Goal: Task Accomplishment & Management: Use online tool/utility

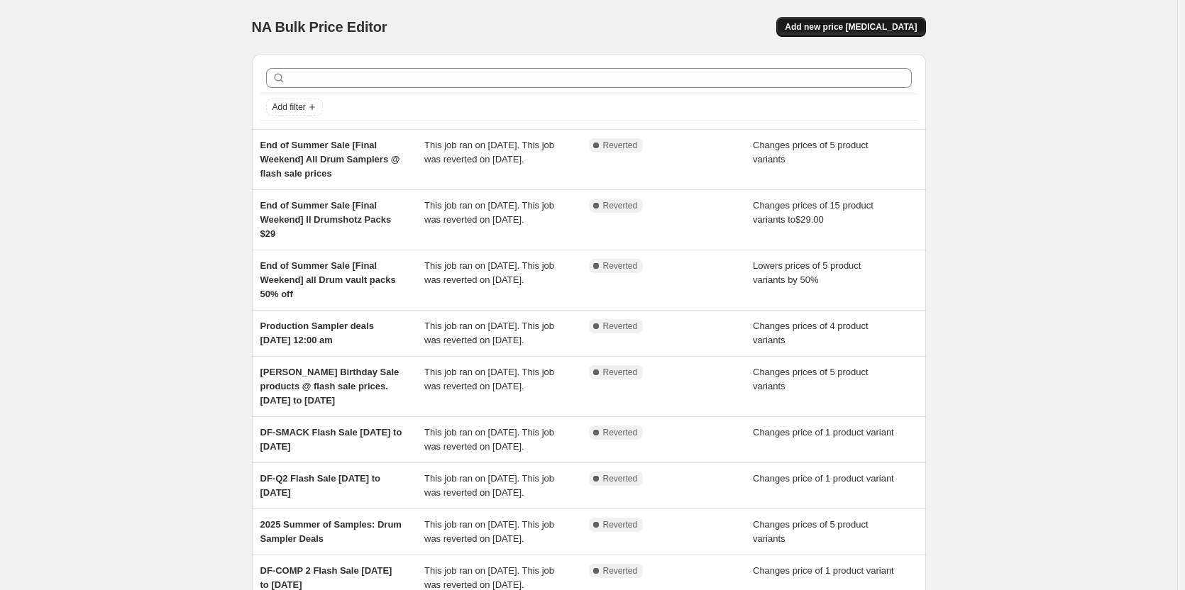
click at [887, 24] on span "Add new price [MEDICAL_DATA]" at bounding box center [851, 26] width 132 height 11
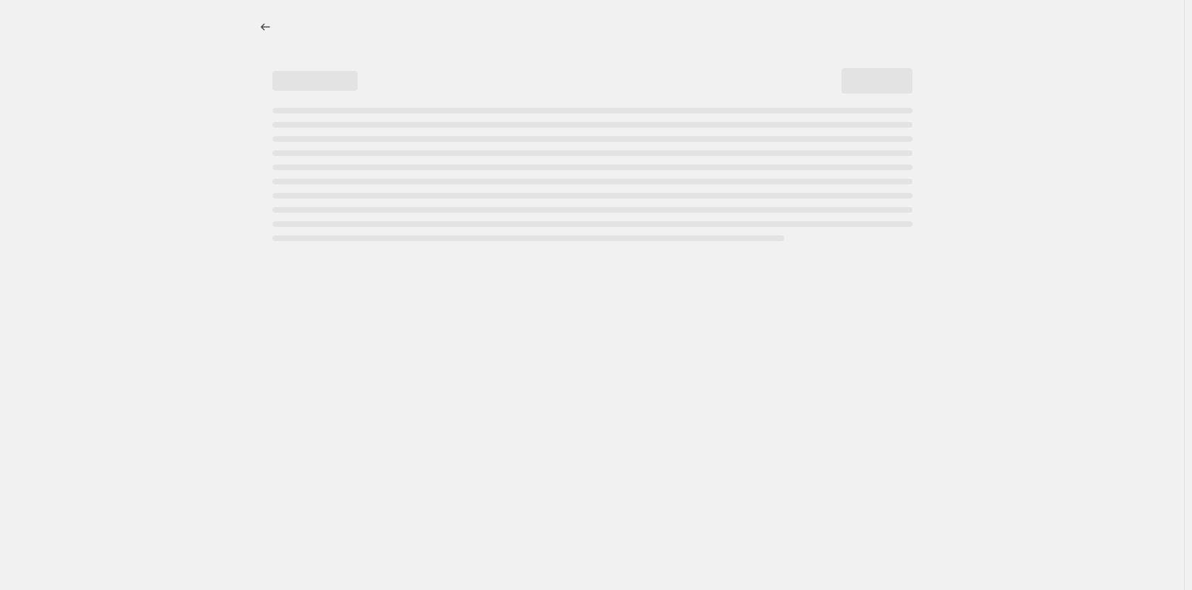
select select "percentage"
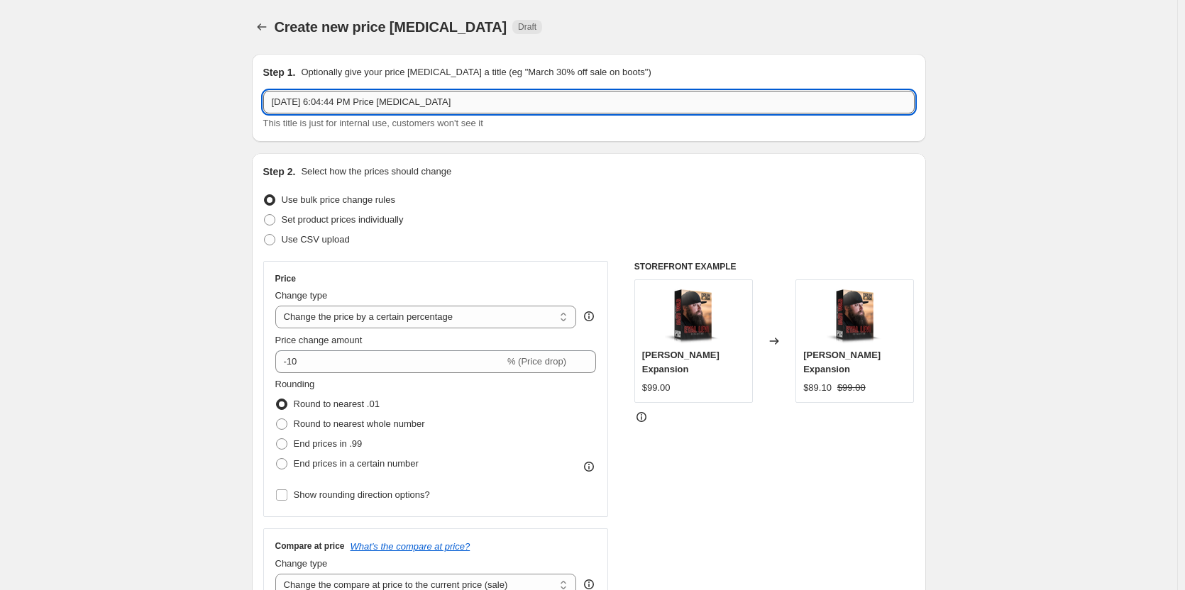
drag, startPoint x: 468, startPoint y: 104, endPoint x: 272, endPoint y: 106, distance: 196.6
click at [272, 106] on input "[DATE] 6:04:44 PM Price [MEDICAL_DATA]" at bounding box center [588, 102] width 651 height 23
click at [404, 101] on input "DF-Clarify 2 Flash Sale 9" at bounding box center [588, 102] width 651 height 23
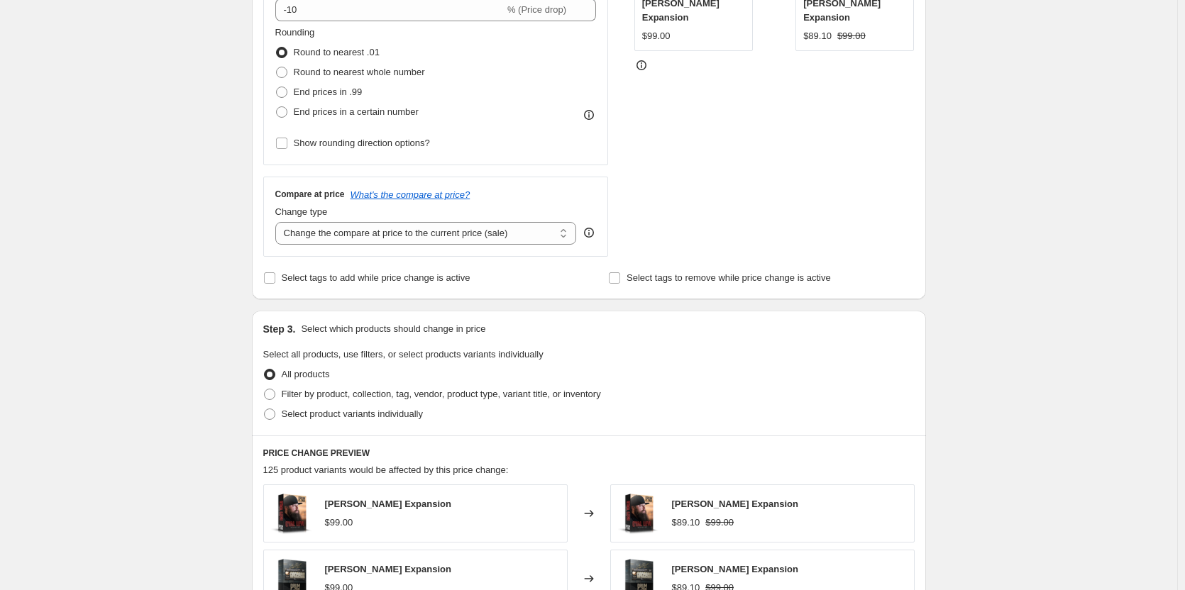
scroll to position [355, 0]
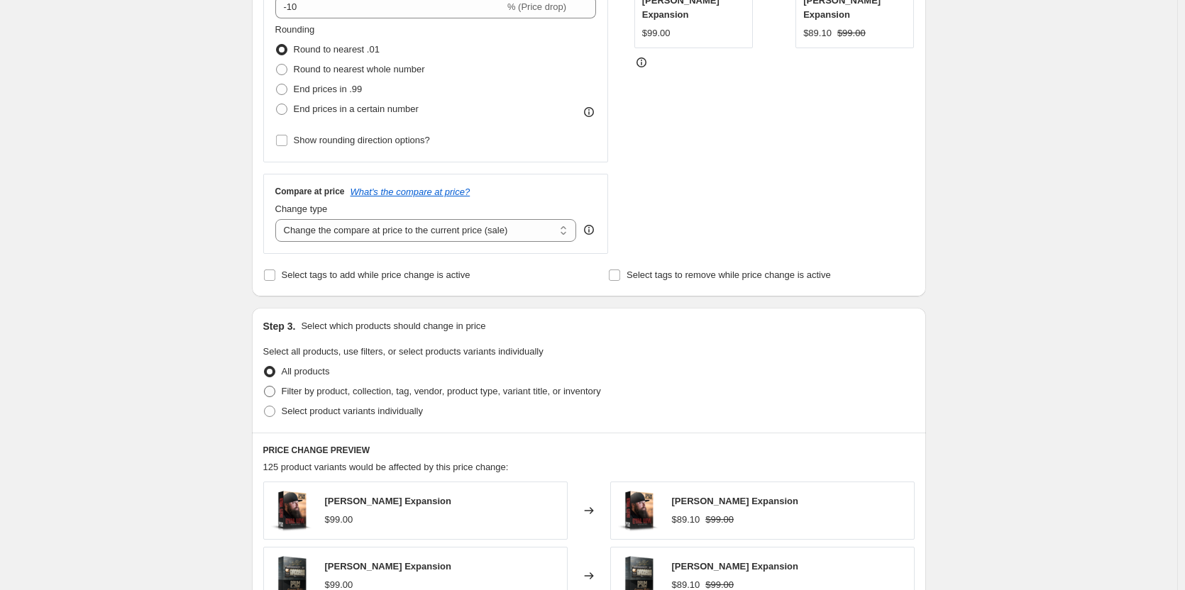
type input "DF-Clarify 2 Flash Sale 9.26-28"
click at [321, 395] on span "Filter by product, collection, tag, vendor, product type, variant title, or inv…" at bounding box center [441, 391] width 319 height 11
click at [265, 387] on input "Filter by product, collection, tag, vendor, product type, variant title, or inv…" at bounding box center [264, 386] width 1 height 1
radio input "true"
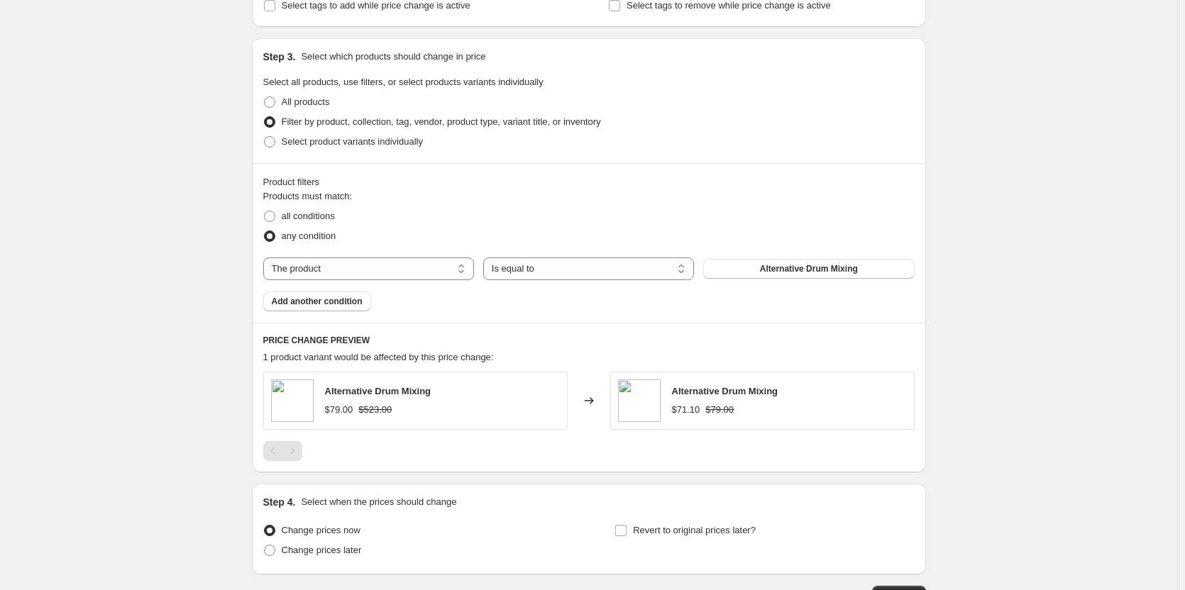
scroll to position [639, 0]
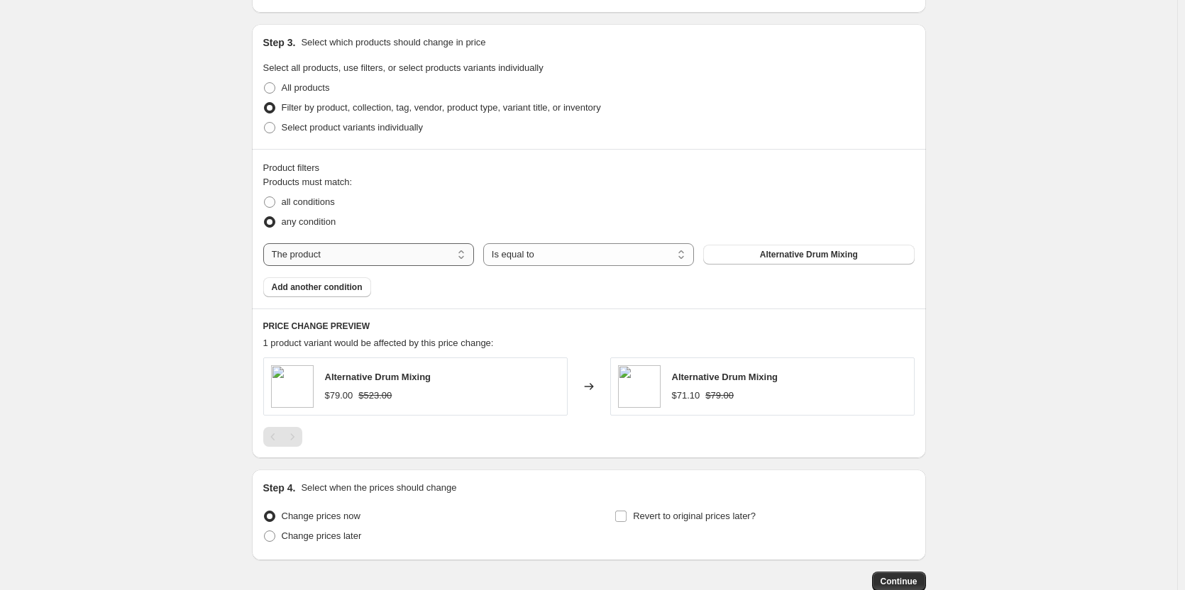
click at [333, 257] on select "The product The product's collection The product's tag The product's vendor The…" at bounding box center [368, 254] width 211 height 23
click at [627, 297] on div "Products must match: all conditions any condition The product The product's col…" at bounding box center [588, 236] width 651 height 122
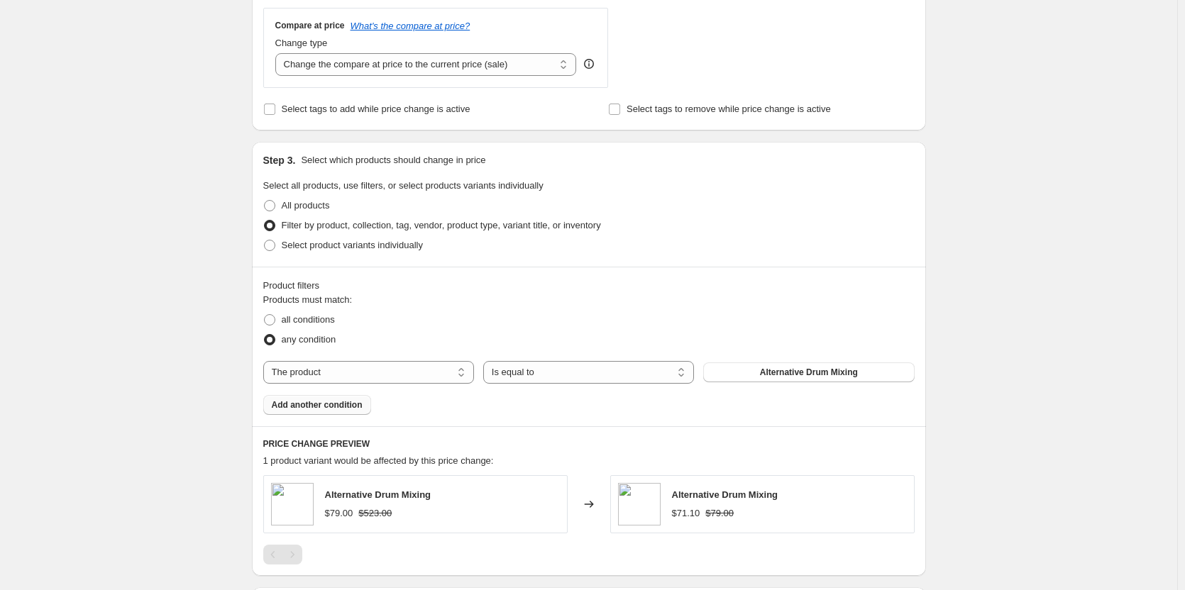
scroll to position [497, 0]
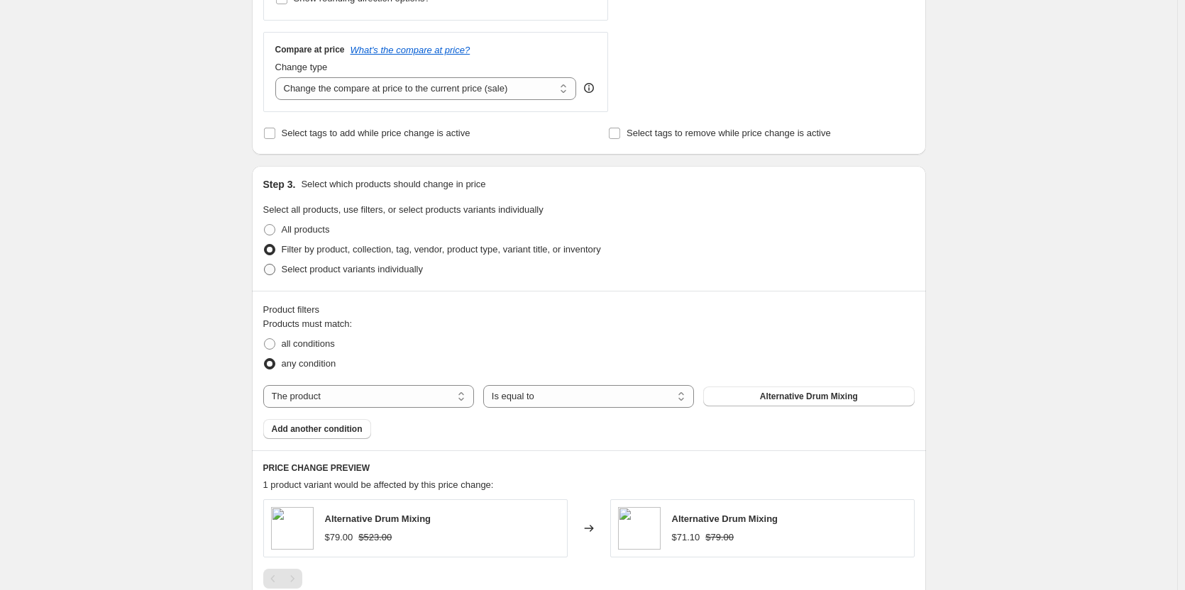
click at [275, 272] on span at bounding box center [269, 269] width 11 height 11
click at [265, 265] on input "Select product variants individually" at bounding box center [264, 264] width 1 height 1
radio input "true"
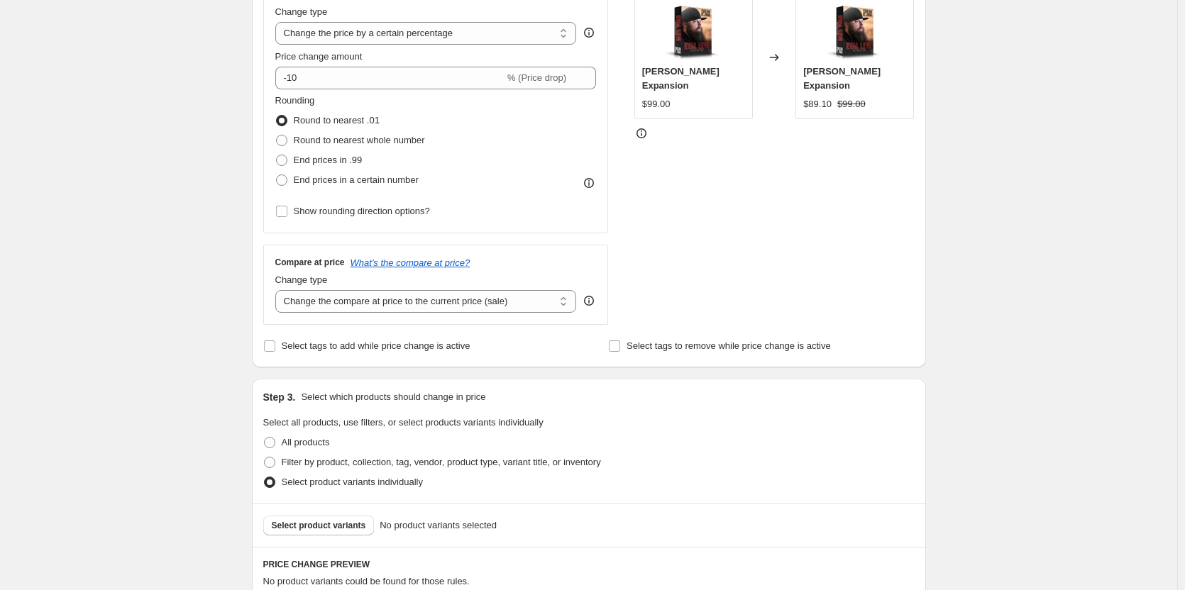
scroll to position [142, 0]
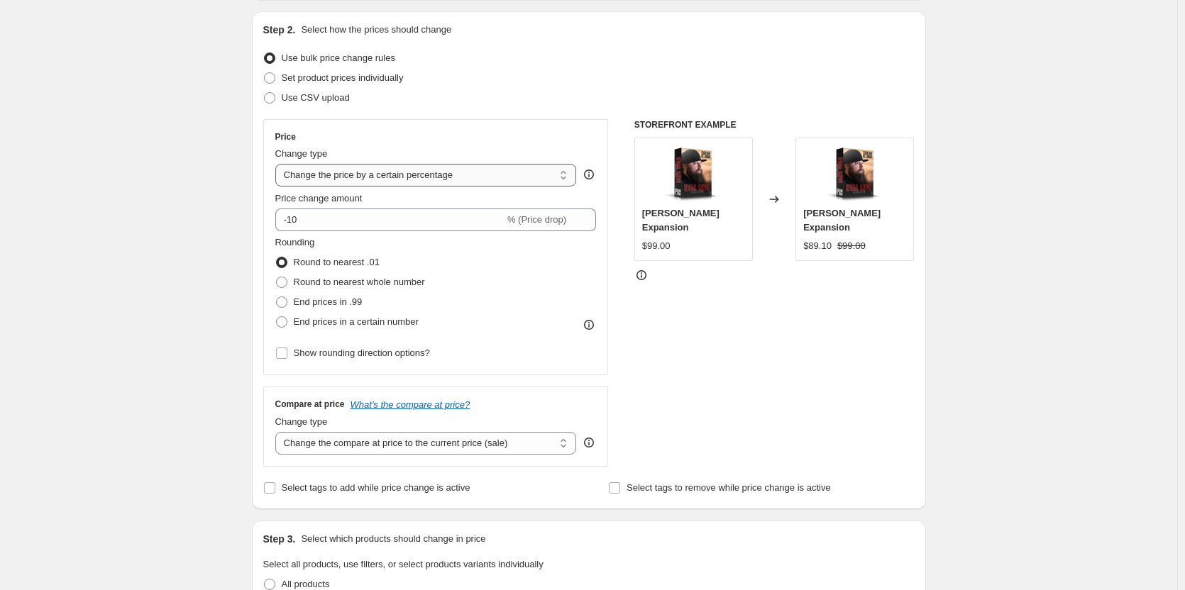
click at [414, 180] on select "Change the price to a certain amount Change the price by a certain amount Chang…" at bounding box center [426, 175] width 302 height 23
select select "to"
click at [278, 164] on select "Change the price to a certain amount Change the price by a certain amount Chang…" at bounding box center [426, 175] width 302 height 23
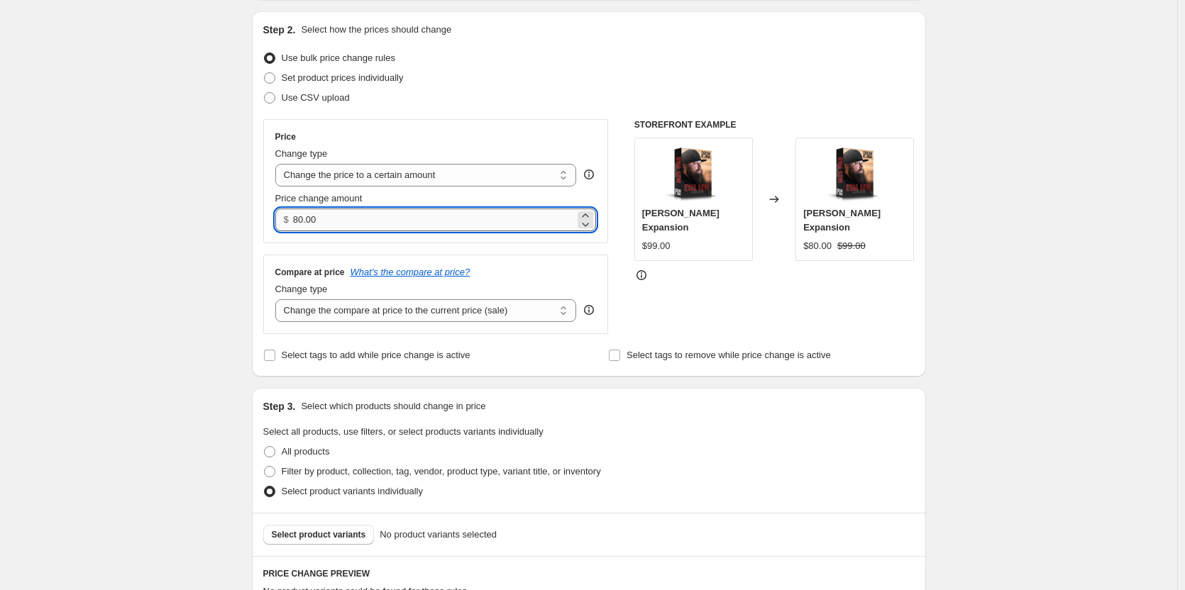
click at [347, 218] on input "80.00" at bounding box center [434, 220] width 282 height 23
click at [297, 221] on input "80.00" at bounding box center [434, 220] width 282 height 23
click at [309, 220] on input "190.00" at bounding box center [434, 220] width 282 height 23
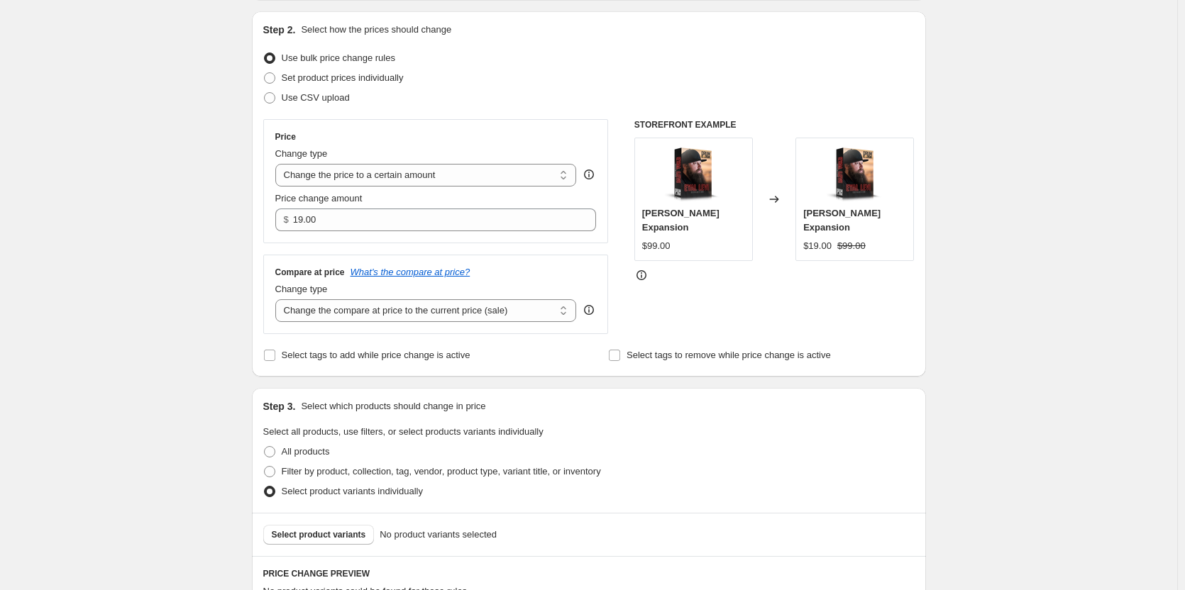
click at [717, 306] on div "STOREFRONT EXAMPLE [PERSON_NAME] Expansion $99.00 Changed to [PERSON_NAME] Expa…" at bounding box center [774, 226] width 280 height 215
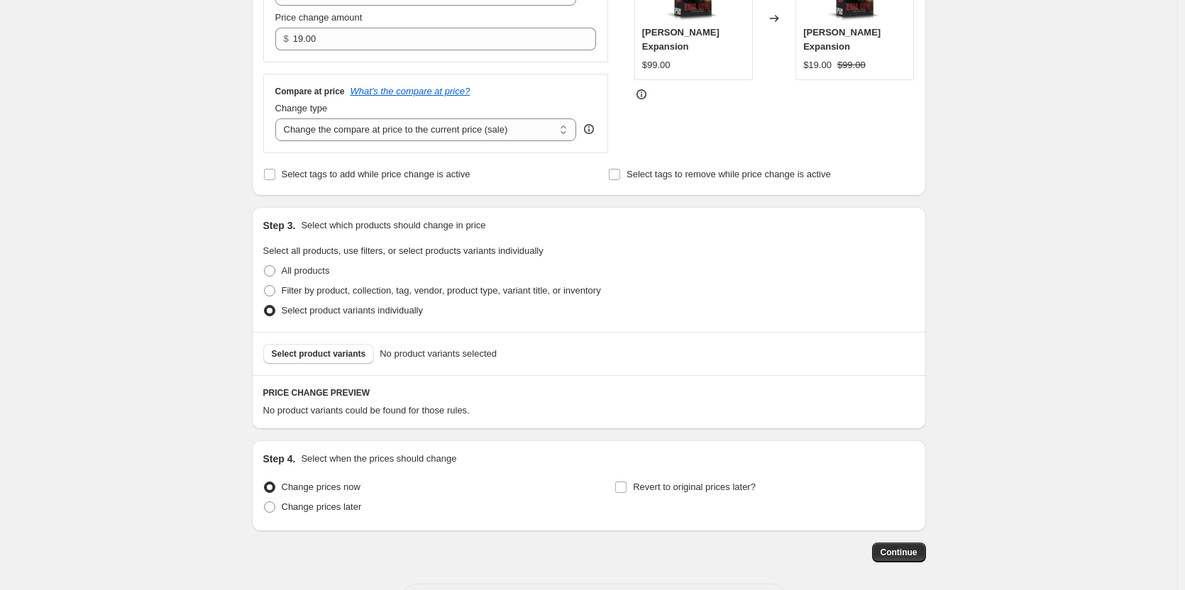
scroll to position [355, 0]
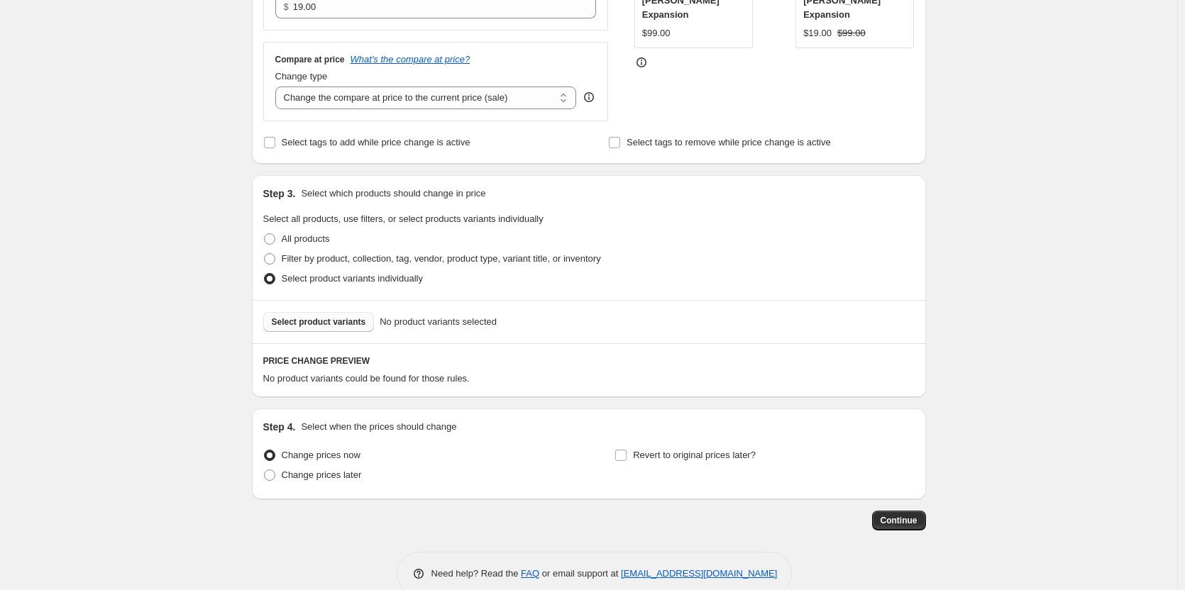
click at [330, 328] on span "Select product variants" at bounding box center [319, 321] width 94 height 11
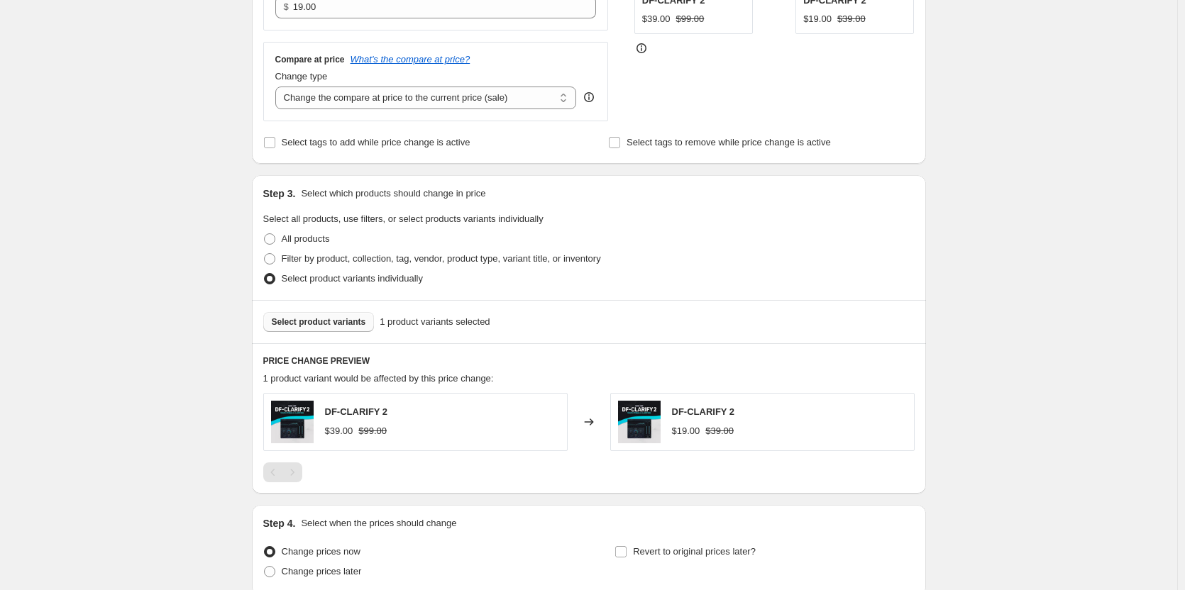
scroll to position [142, 0]
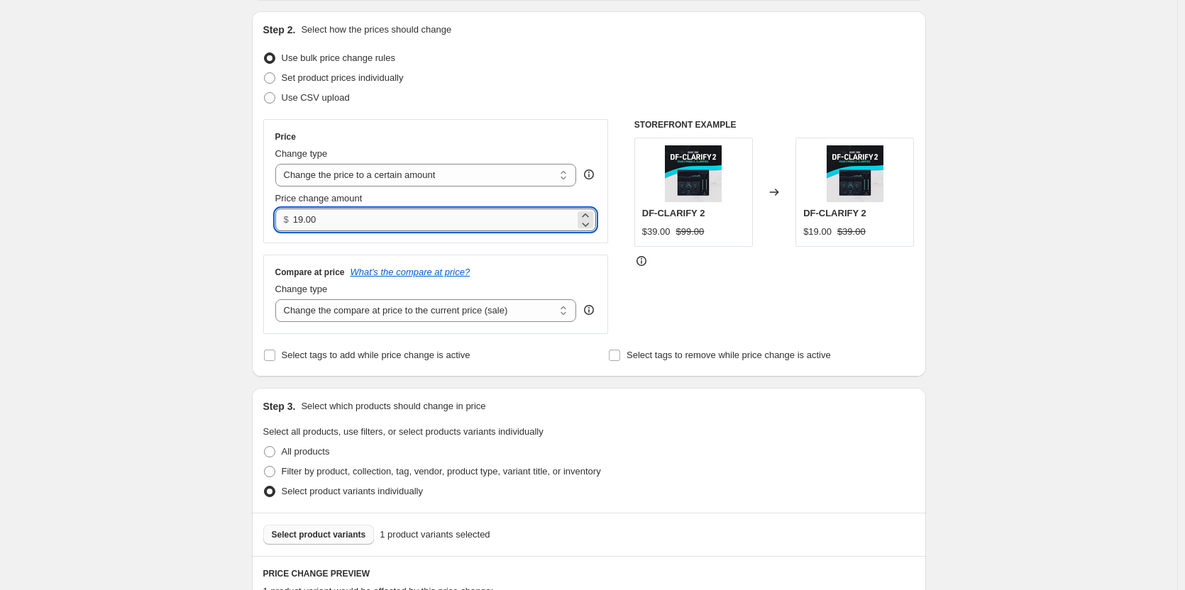
click at [304, 218] on input "19.00" at bounding box center [434, 220] width 282 height 23
type input "14.00"
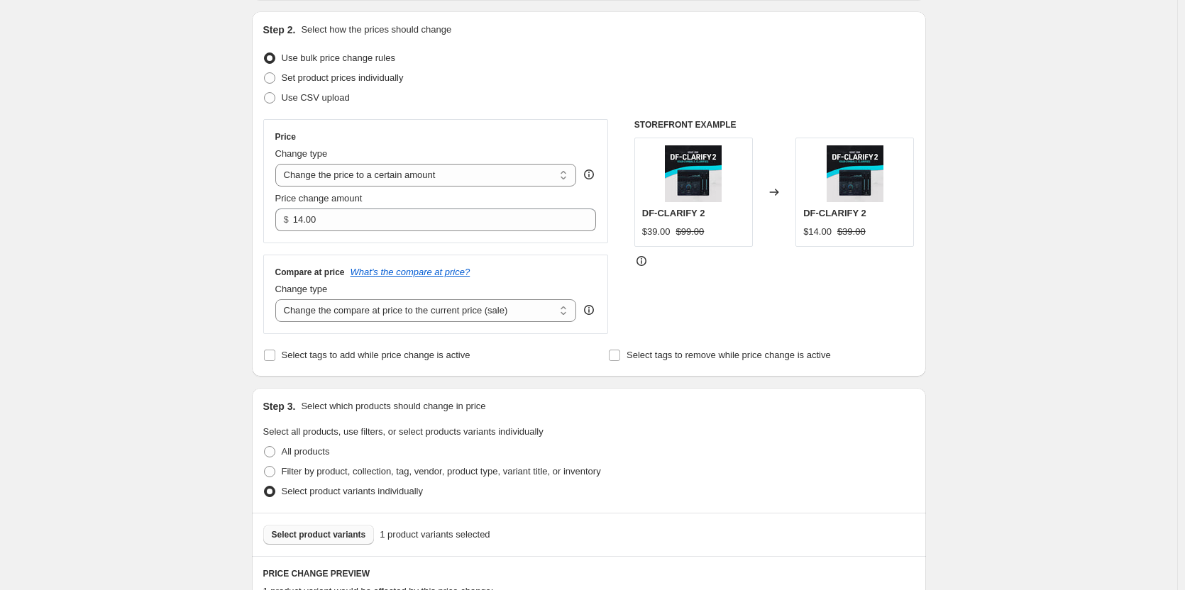
click at [788, 293] on div "STOREFRONT EXAMPLE DF-CLARIFY 2 $39.00 $99.00 Changed to DF-CLARIFY 2 $14.00 $3…" at bounding box center [774, 226] width 280 height 215
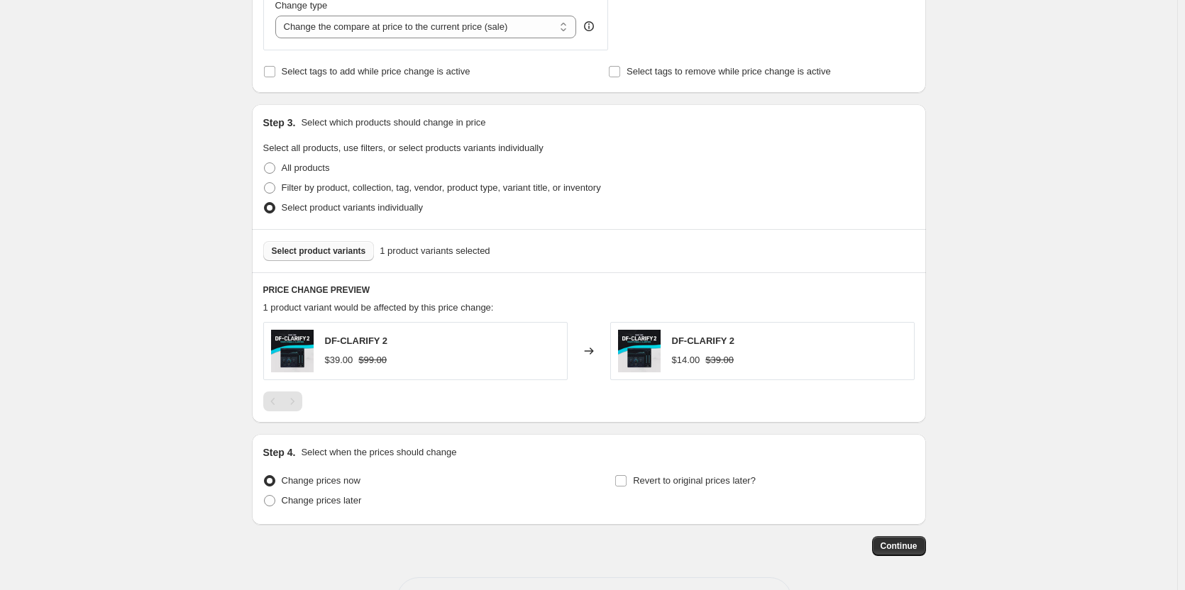
scroll to position [355, 0]
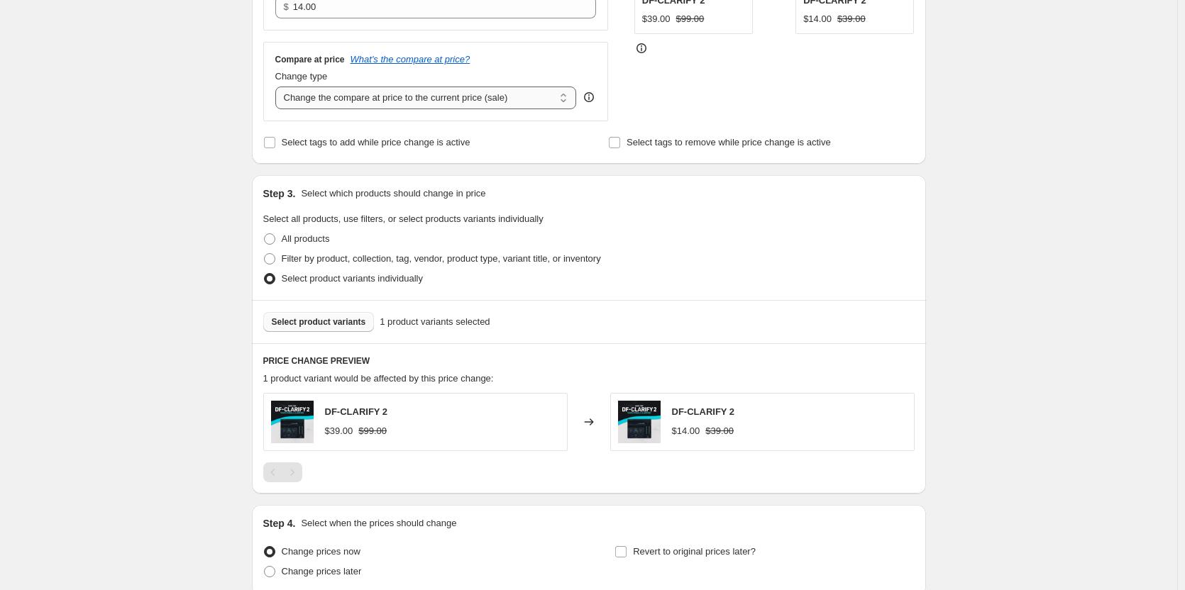
click at [421, 104] on select "Change the compare at price to the current price (sale) Change the compare at p…" at bounding box center [426, 98] width 302 height 23
select select "to"
click at [278, 87] on select "Change the compare at price to the current price (sale) Change the compare at p…" at bounding box center [426, 98] width 302 height 23
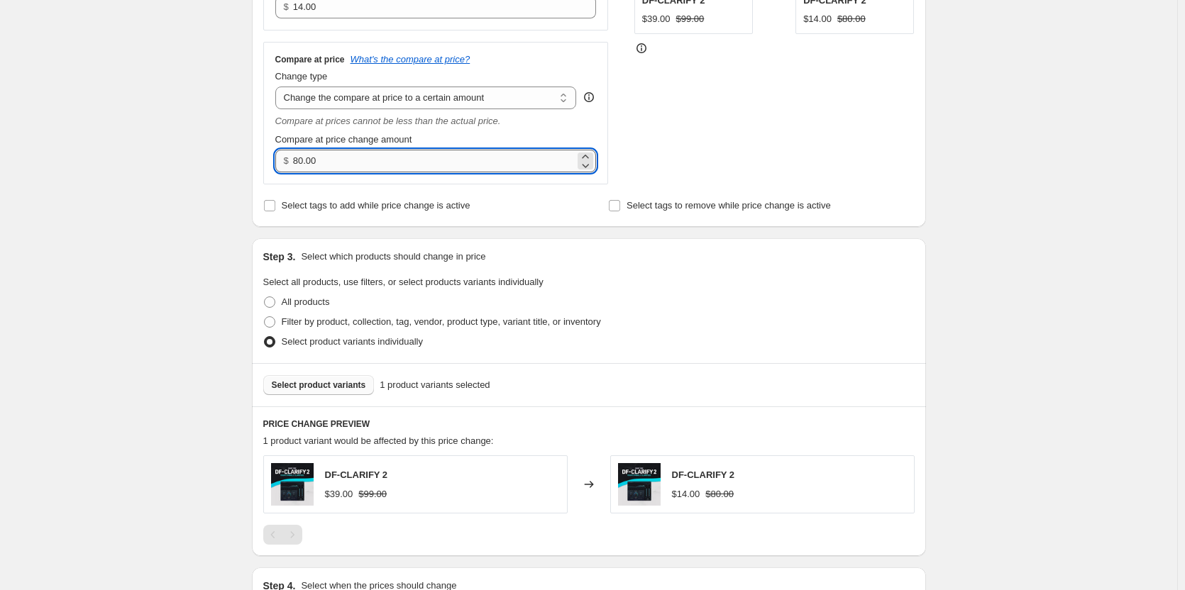
drag, startPoint x: 305, startPoint y: 162, endPoint x: 297, endPoint y: 161, distance: 8.6
click at [297, 161] on input "80.00" at bounding box center [434, 161] width 282 height 23
type input "99.00"
click at [640, 157] on div "STOREFRONT EXAMPLE DF-CLARIFY 2 $39.00 $99.00 Changed to DF-CLARIFY 2 $14.00 $8…" at bounding box center [774, 45] width 280 height 278
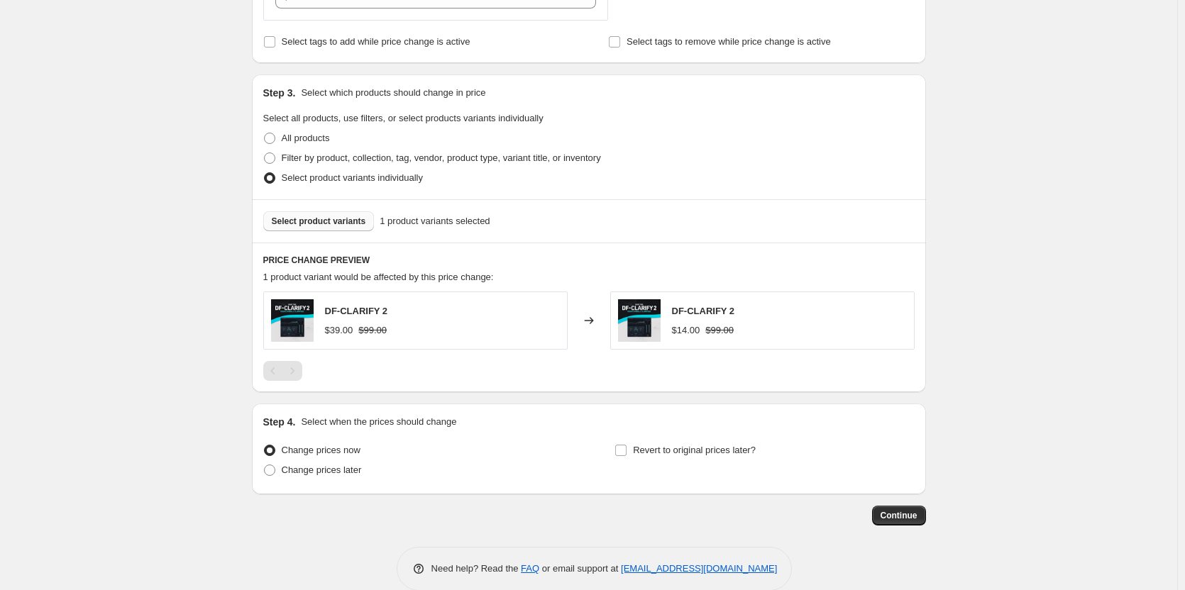
scroll to position [541, 0]
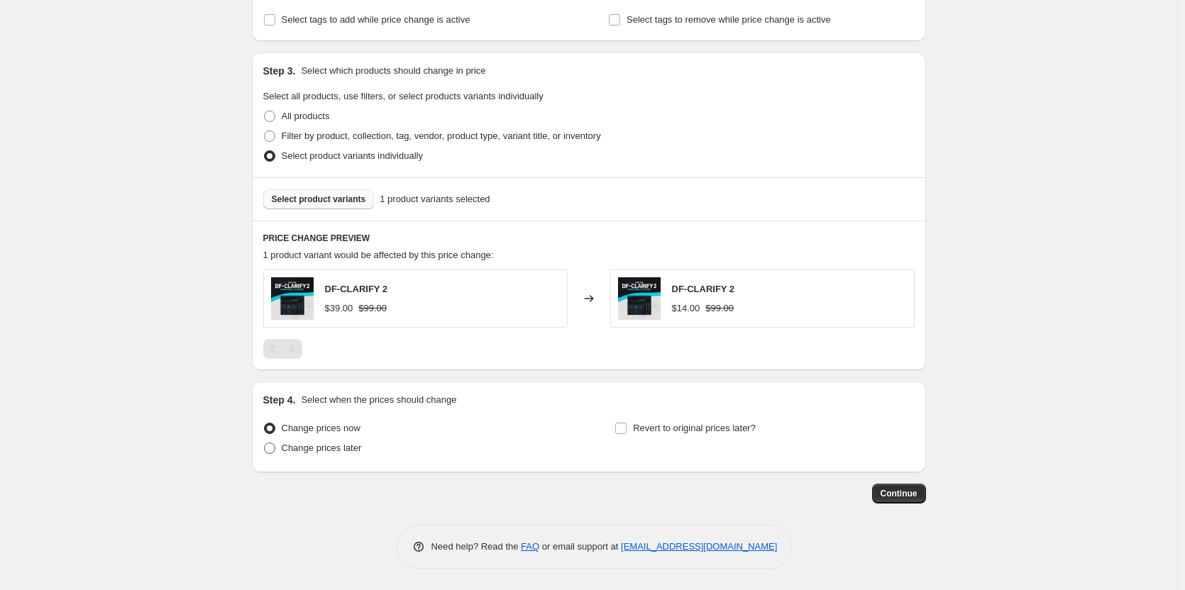
click at [274, 448] on span at bounding box center [269, 448] width 11 height 11
click at [265, 443] on input "Change prices later" at bounding box center [264, 443] width 1 height 1
radio input "true"
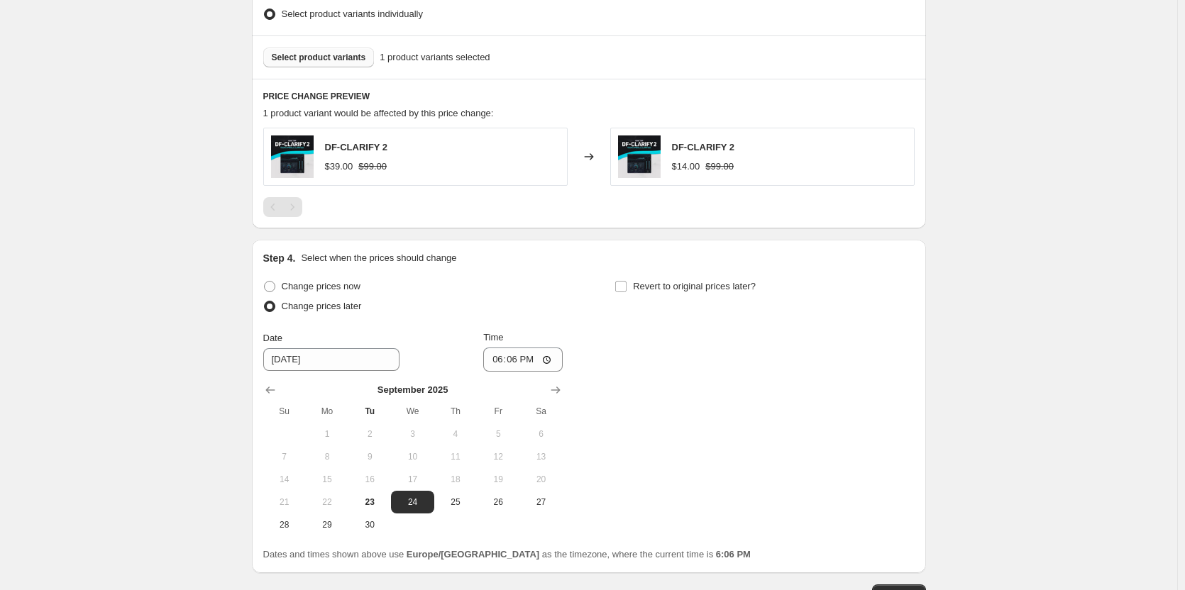
scroll to position [683, 0]
click at [290, 358] on input "[DATE]" at bounding box center [331, 359] width 136 height 23
click at [494, 504] on span "26" at bounding box center [498, 501] width 31 height 11
type input "[DATE]"
click at [513, 358] on input "18:06" at bounding box center [522, 359] width 79 height 24
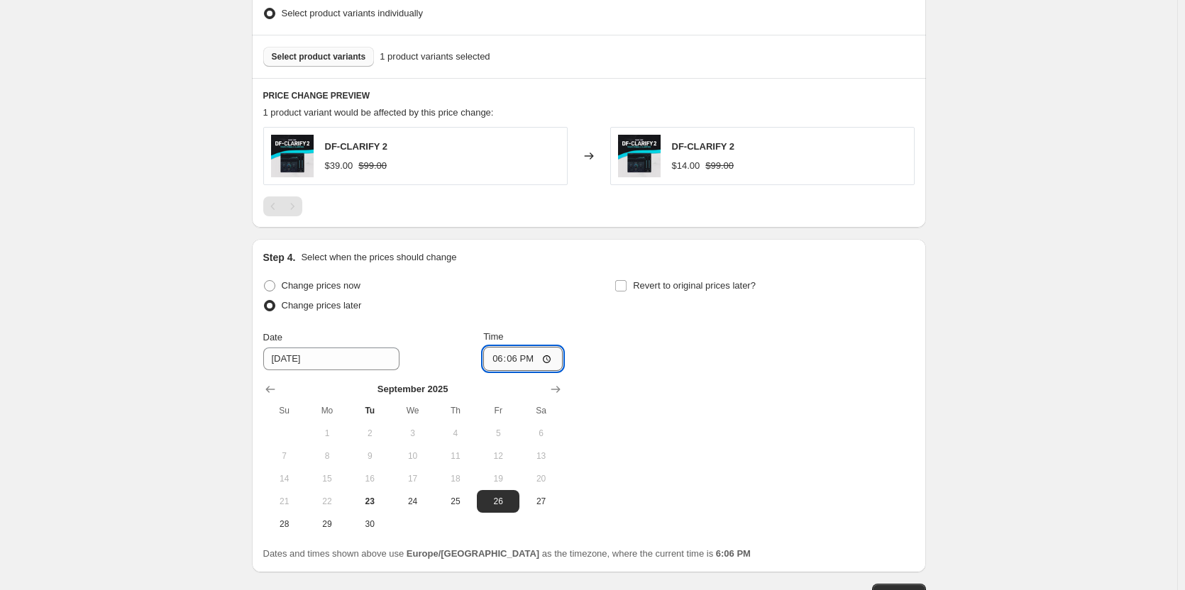
click at [499, 358] on input "18:06" at bounding box center [522, 359] width 79 height 24
click at [621, 384] on div "Change prices now Change prices later Date [DATE] Time 17:00 [DATE] Su Mo Tu We…" at bounding box center [588, 406] width 651 height 260
click at [499, 361] on input "17:00" at bounding box center [522, 359] width 79 height 24
click at [524, 365] on input "17:00" at bounding box center [522, 359] width 79 height 24
type input "05:00"
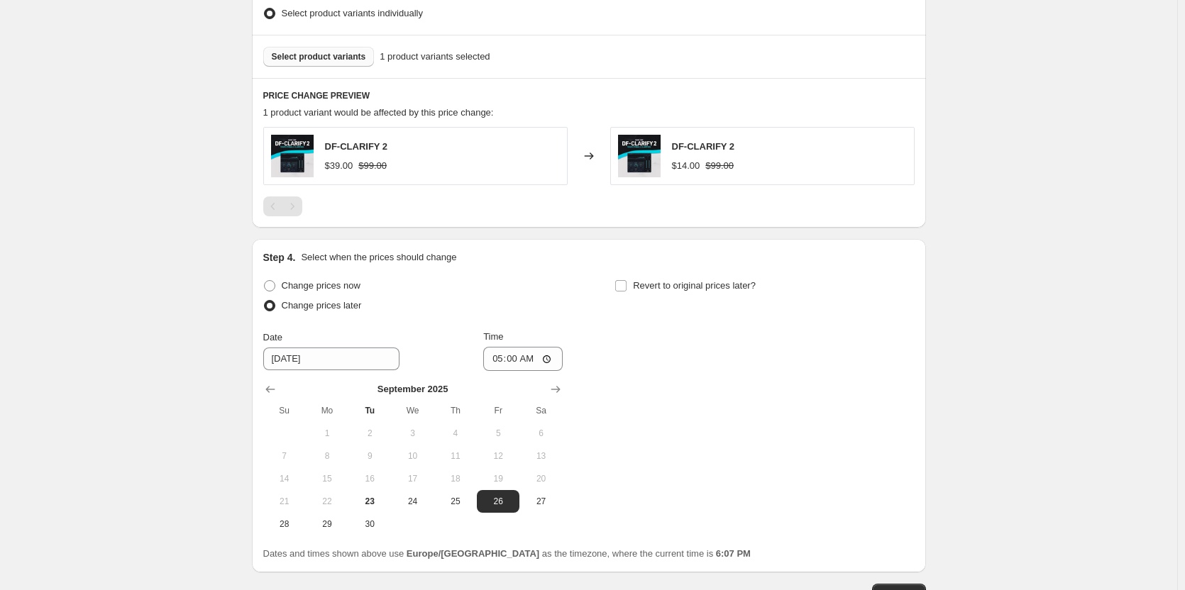
click at [614, 373] on div "Change prices now Change prices later Date [DATE] Time 05:00 [DATE] Su Mo Tu We…" at bounding box center [588, 406] width 651 height 260
click at [624, 285] on input "Revert to original prices later?" at bounding box center [620, 285] width 11 height 11
checkbox input "true"
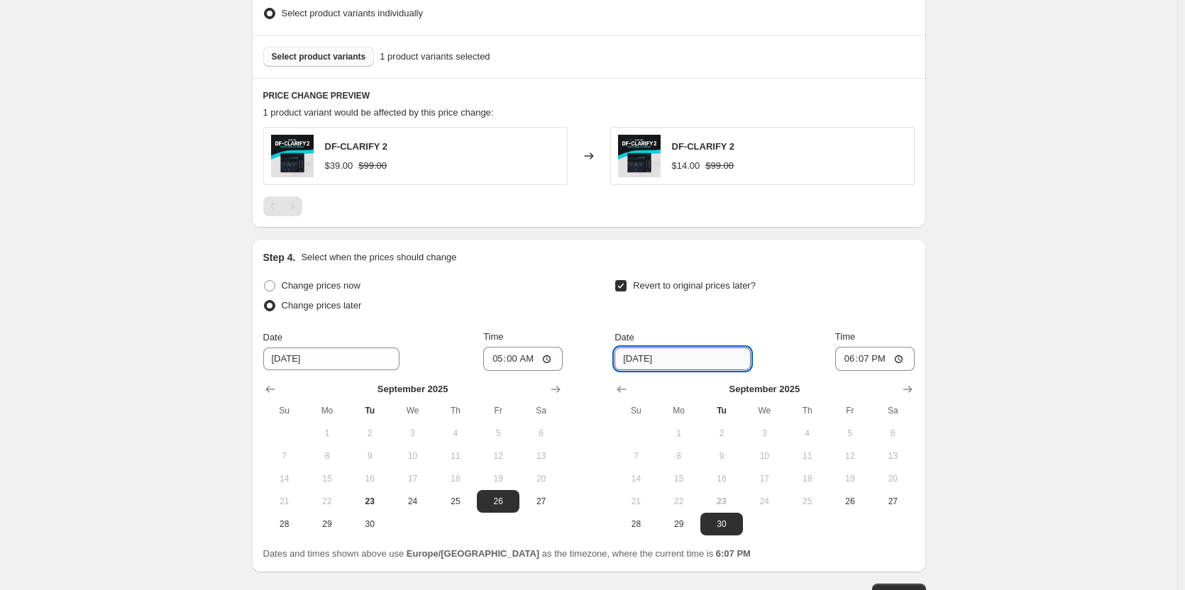
click at [641, 362] on input "[DATE]" at bounding box center [682, 359] width 136 height 23
drag, startPoint x: 642, startPoint y: 363, endPoint x: 634, endPoint y: 363, distance: 7.8
click at [634, 363] on input "[DATE]" at bounding box center [682, 359] width 136 height 23
drag, startPoint x: 644, startPoint y: 360, endPoint x: 636, endPoint y: 360, distance: 8.5
click at [636, 360] on input "[DATE]" at bounding box center [682, 359] width 136 height 23
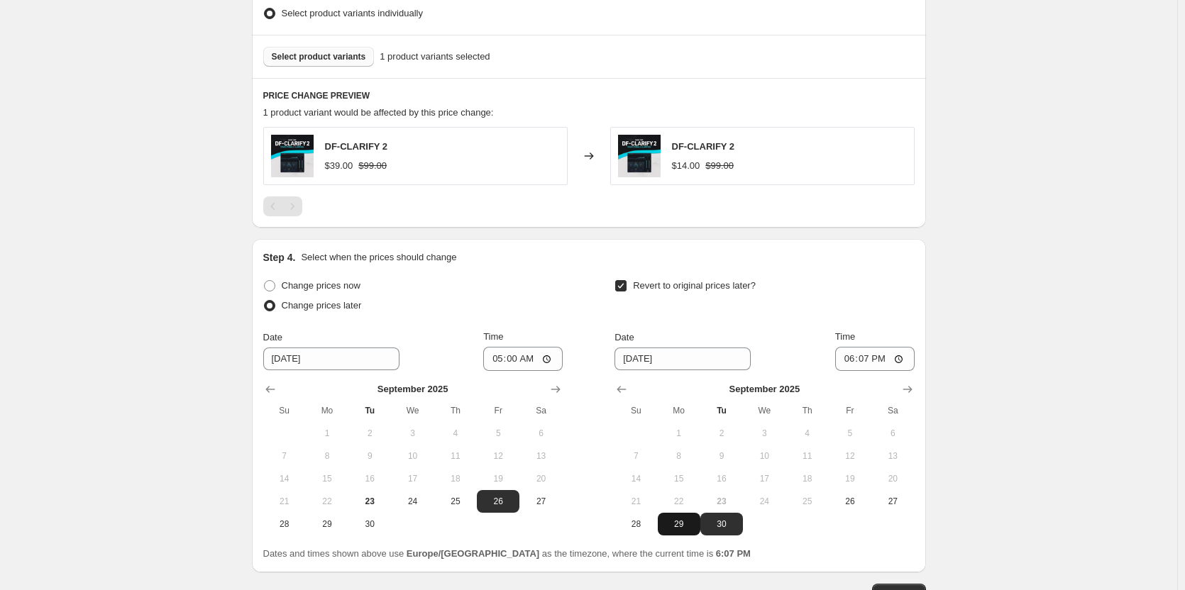
click at [683, 519] on span "29" at bounding box center [678, 524] width 31 height 11
type input "[DATE]"
click at [851, 359] on input "18:07" at bounding box center [874, 359] width 79 height 24
type input "05:00"
click at [863, 287] on div "Revert to original prices later?" at bounding box center [763, 297] width 299 height 43
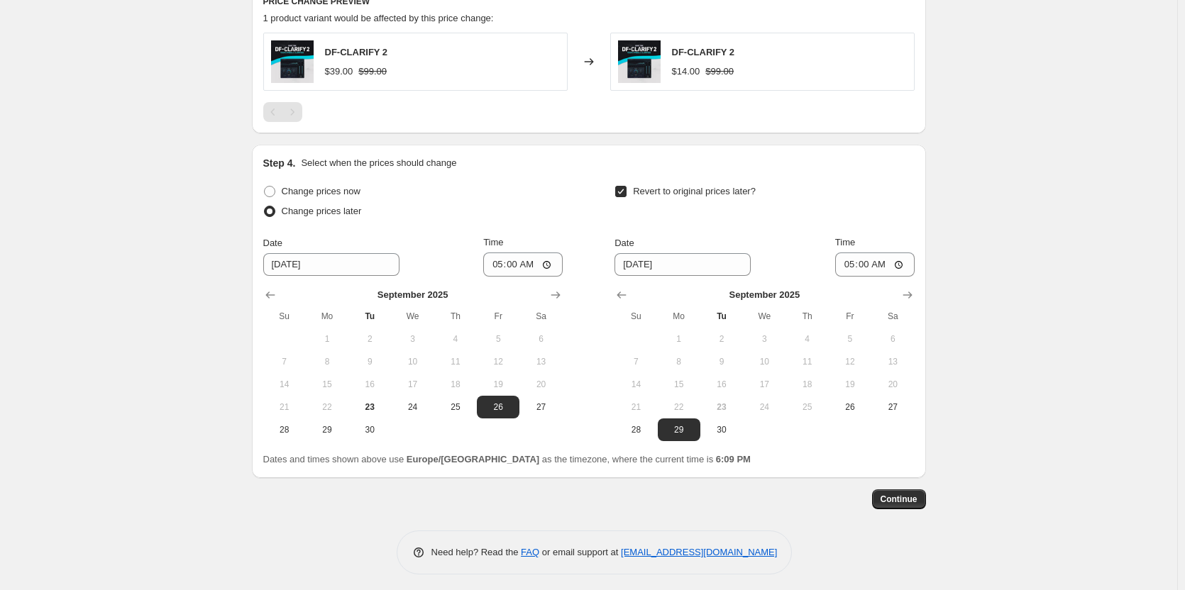
scroll to position [784, 0]
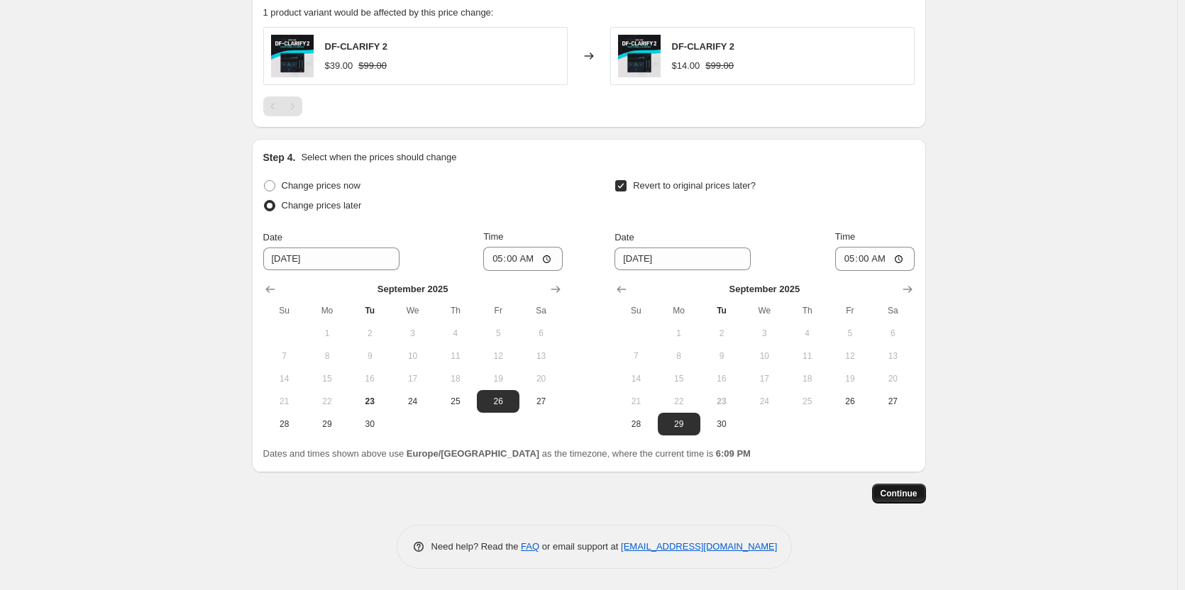
click at [906, 502] on button "Continue" at bounding box center [899, 494] width 54 height 20
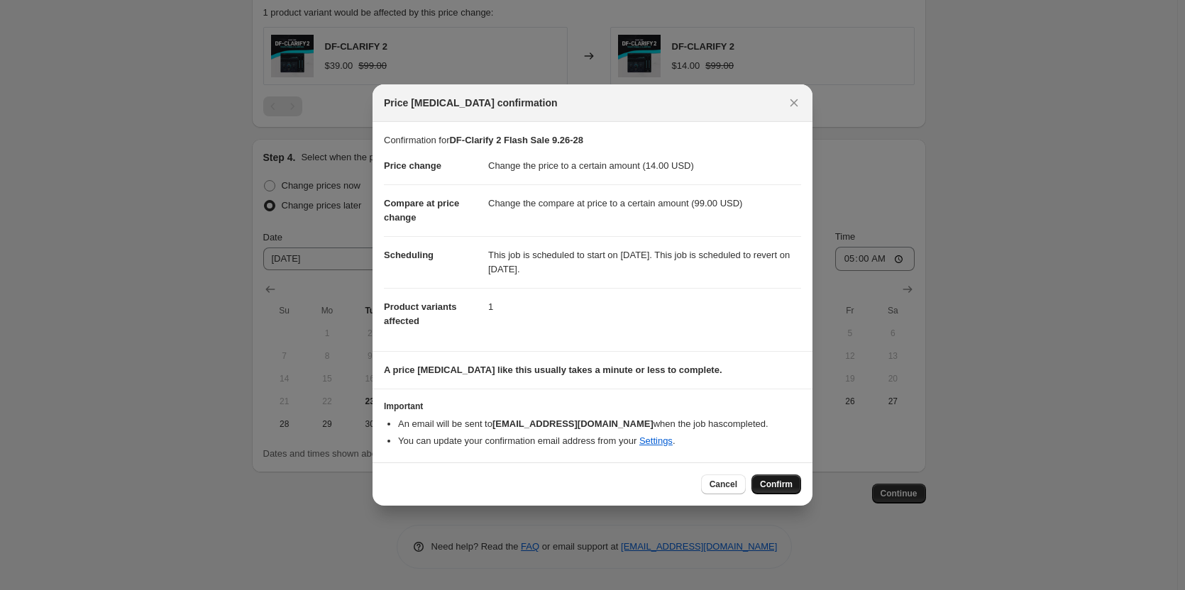
click at [783, 488] on span "Confirm" at bounding box center [776, 484] width 33 height 11
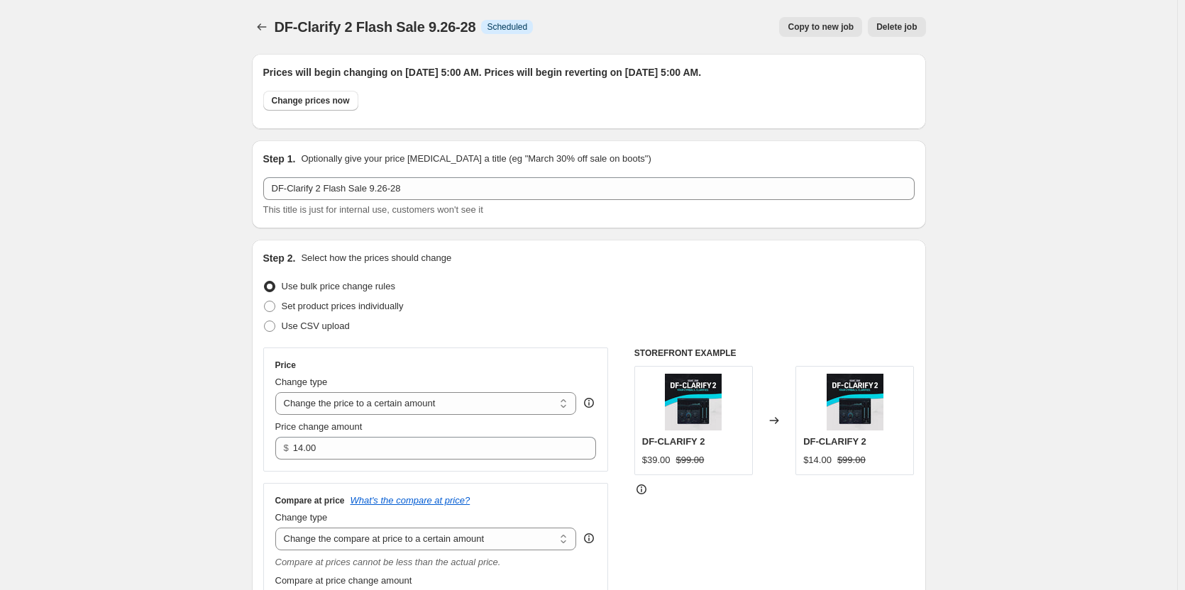
scroll to position [784, 0]
